Goal: Information Seeking & Learning: Learn about a topic

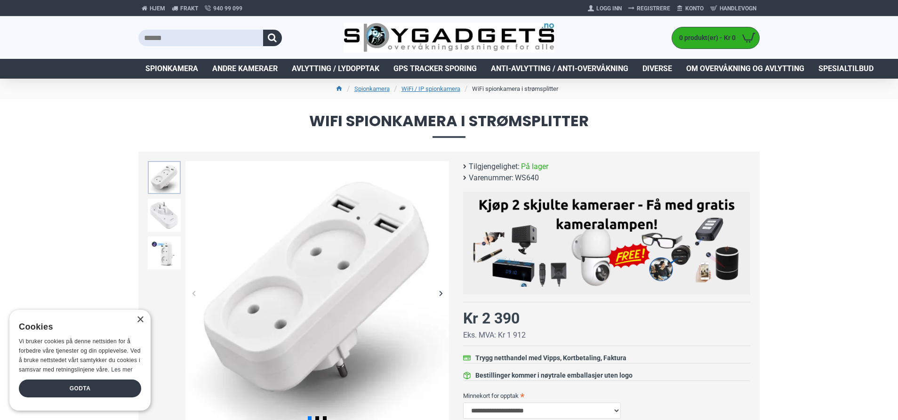
click at [166, 181] on img at bounding box center [164, 177] width 33 height 33
click at [165, 209] on img at bounding box center [164, 215] width 33 height 33
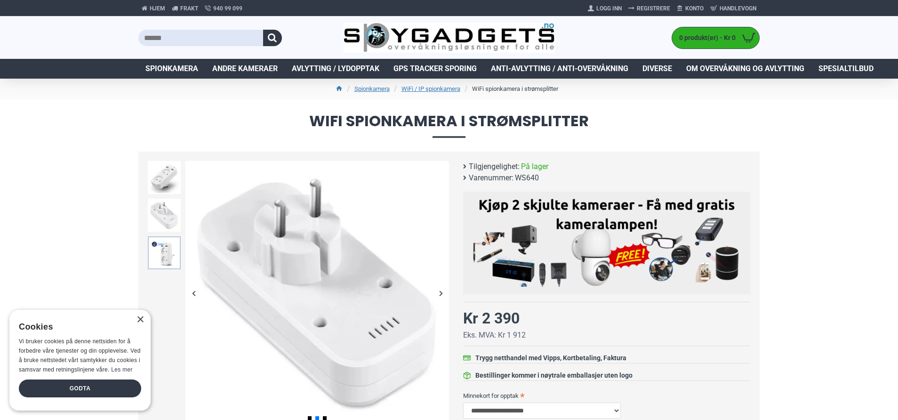
click at [164, 243] on img at bounding box center [164, 252] width 33 height 33
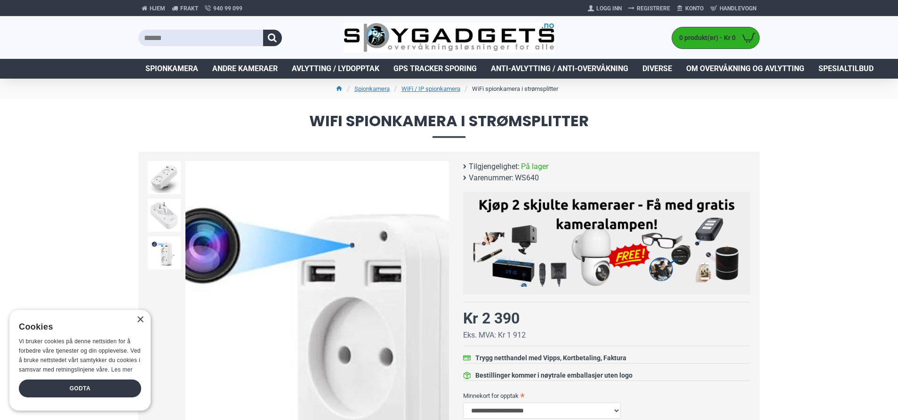
click at [272, 186] on img at bounding box center [317, 293] width 264 height 264
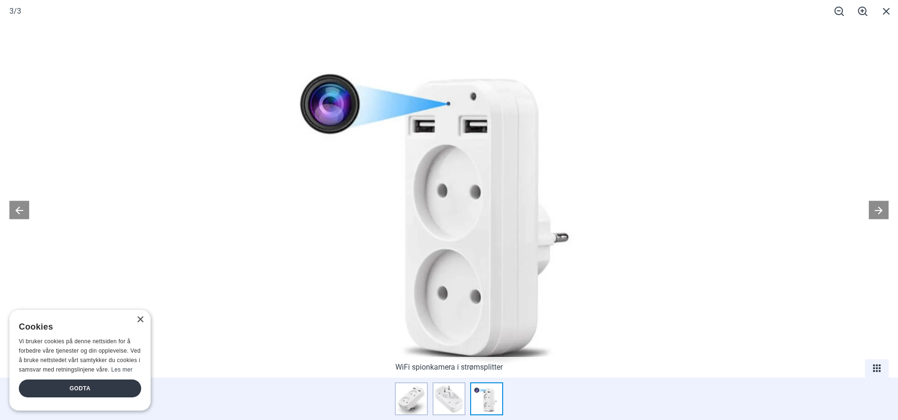
scroll to position [235, 0]
click at [97, 387] on div "Godta" at bounding box center [80, 388] width 122 height 18
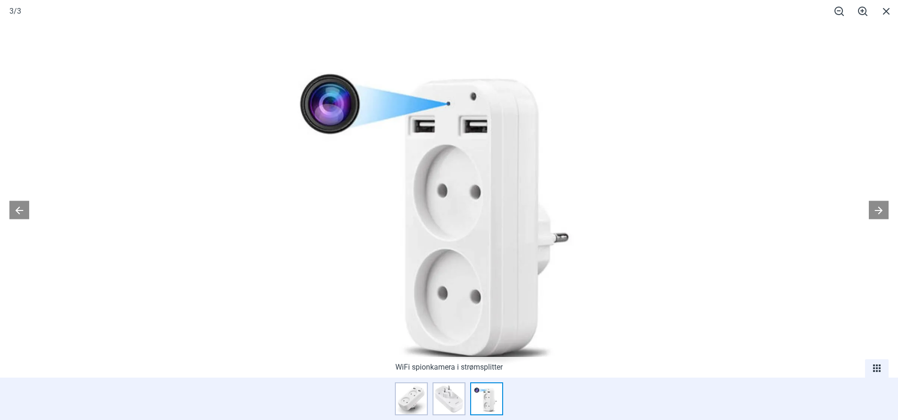
scroll to position [424, 0]
click at [717, 231] on div at bounding box center [449, 210] width 898 height 420
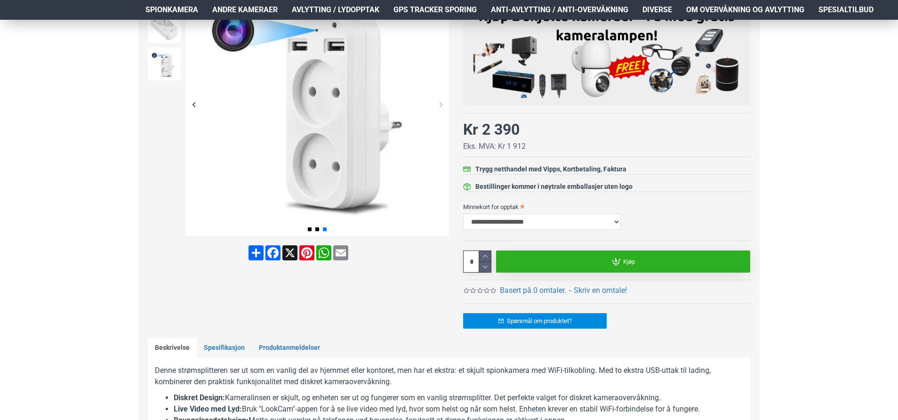
scroll to position [188, 0]
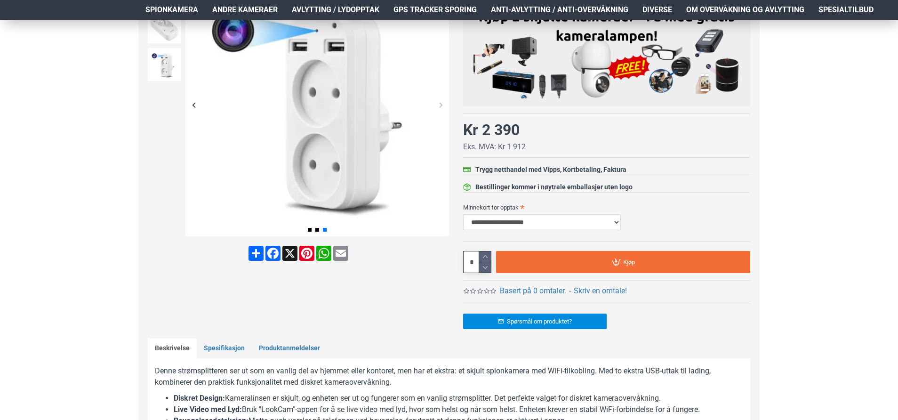
click at [617, 224] on select "**********" at bounding box center [542, 222] width 158 height 16
select select "***"
click at [463, 214] on select "**********" at bounding box center [542, 222] width 158 height 16
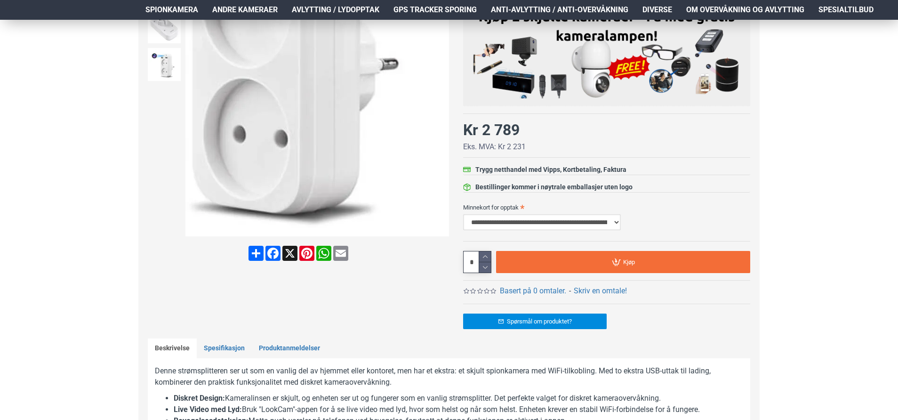
scroll to position [0, 0]
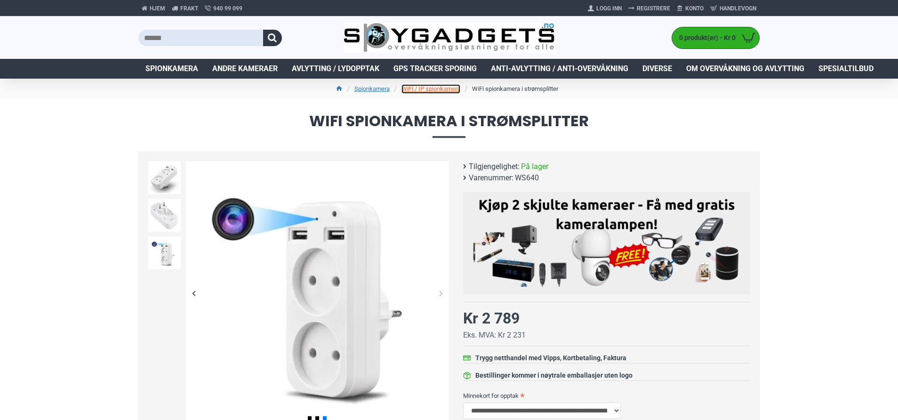
click at [432, 87] on link "WiFi / IP spionkamera" at bounding box center [431, 88] width 59 height 9
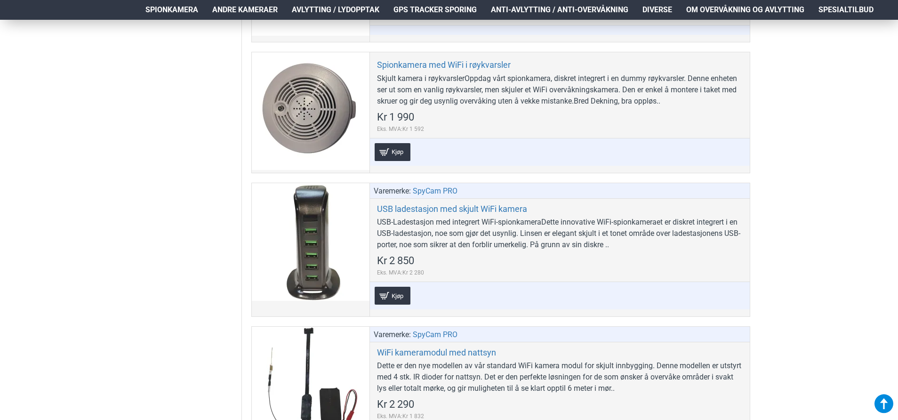
scroll to position [1365, 0]
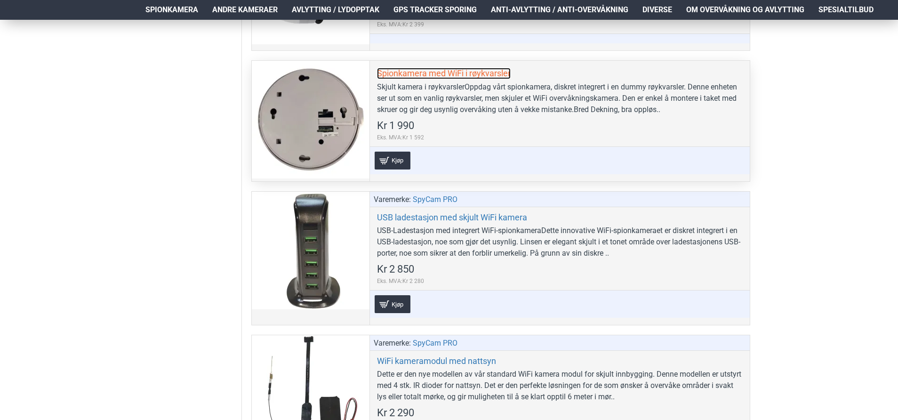
click at [424, 75] on link "Spionkamera med WiFi i røykvarsler" at bounding box center [444, 73] width 134 height 11
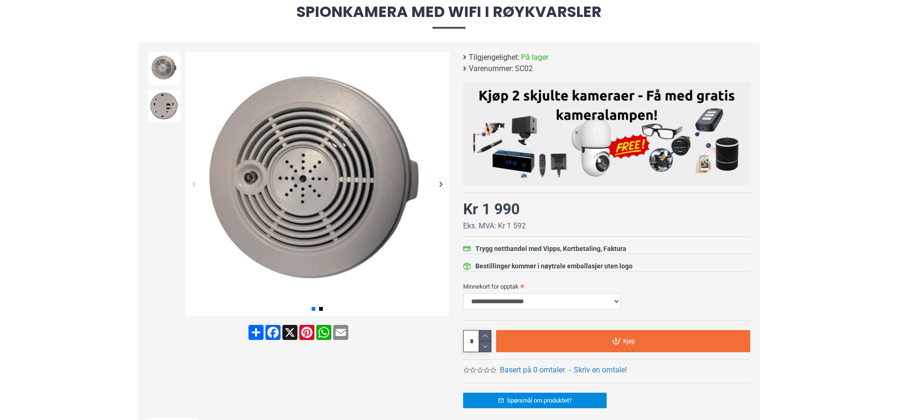
scroll to position [94, 0]
